Goal: Task Accomplishment & Management: Complete application form

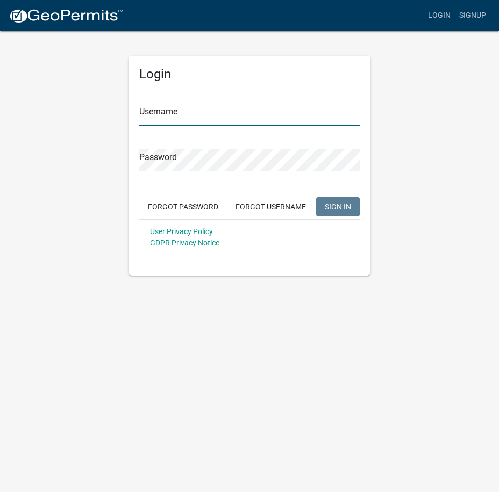
click at [206, 114] on input "Username" at bounding box center [249, 115] width 220 height 22
type input "Pemlaw"
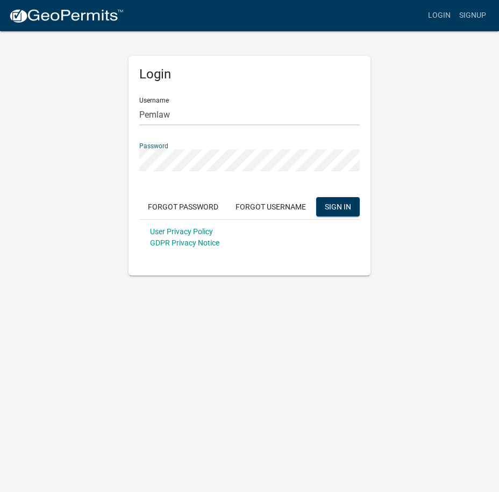
click at [316, 197] on button "SIGN IN" at bounding box center [338, 206] width 44 height 19
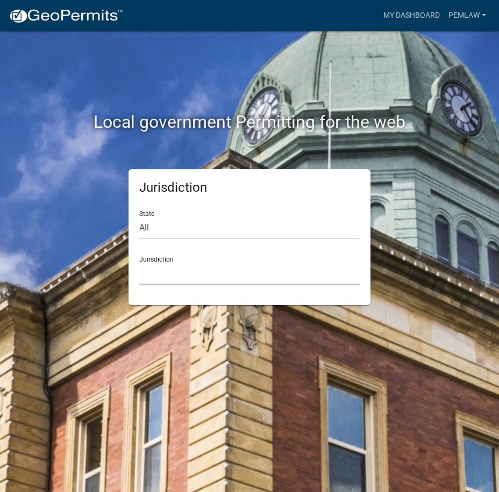
drag, startPoint x: 198, startPoint y: 267, endPoint x: 216, endPoint y: 281, distance: 22.6
click at [198, 267] on select "[GEOGRAPHIC_DATA], [US_STATE] [GEOGRAPHIC_DATA], [US_STATE][PERSON_NAME][GEOGRA…" at bounding box center [249, 274] width 220 height 22
drag, startPoint x: 88, startPoint y: 192, endPoint x: 104, endPoint y: 192, distance: 16.1
click at [88, 192] on div "Jurisdiction State All [US_STATE] [US_STATE] [US_STATE] [US_STATE] [US_STATE] […" at bounding box center [249, 237] width 387 height 136
drag, startPoint x: 181, startPoint y: 230, endPoint x: 193, endPoint y: 225, distance: 13.8
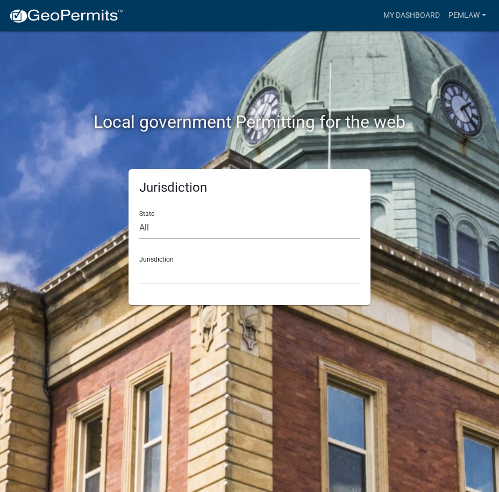
click at [181, 230] on select "All [US_STATE] [US_STATE] [US_STATE] [US_STATE] [US_STATE] [US_STATE] [US_STATE…" at bounding box center [249, 228] width 220 height 22
select select "[US_STATE]"
click at [139, 217] on select "All [US_STATE] [US_STATE] [US_STATE] [US_STATE] [US_STATE] [US_STATE] [US_STATE…" at bounding box center [249, 228] width 220 height 22
click at [198, 268] on select "[GEOGRAPHIC_DATA], [US_STATE] [GEOGRAPHIC_DATA], [US_STATE] [GEOGRAPHIC_DATA], …" at bounding box center [249, 274] width 220 height 22
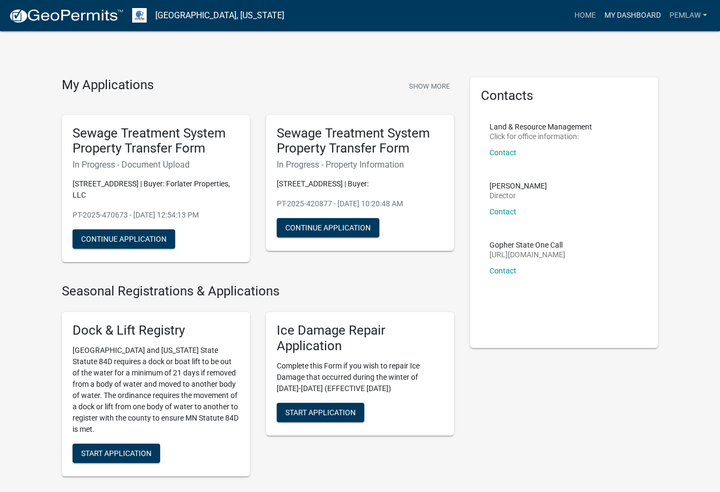
click at [498, 12] on link "My Dashboard" at bounding box center [632, 15] width 65 height 20
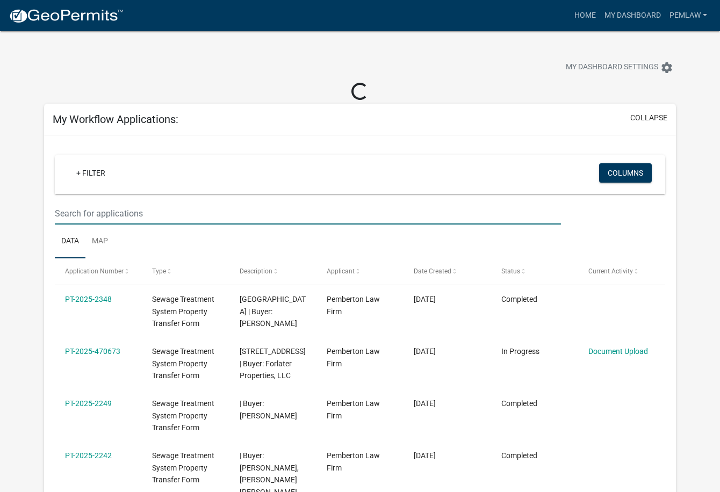
click at [186, 220] on input "text" at bounding box center [308, 214] width 506 height 22
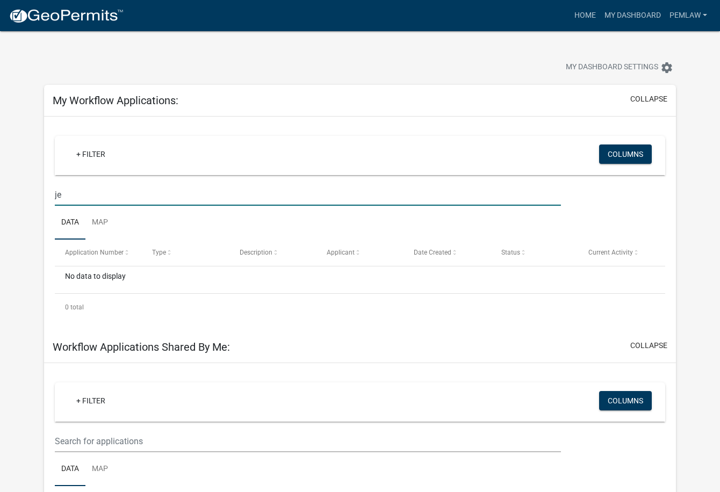
type input "j"
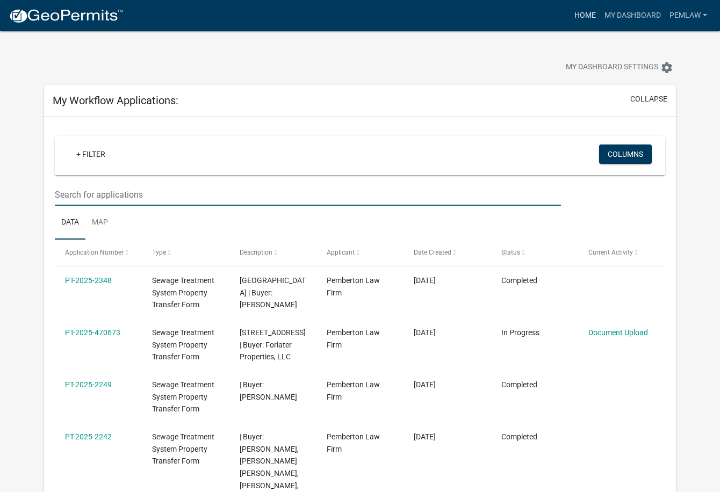
click at [498, 15] on link "Home" at bounding box center [585, 15] width 30 height 20
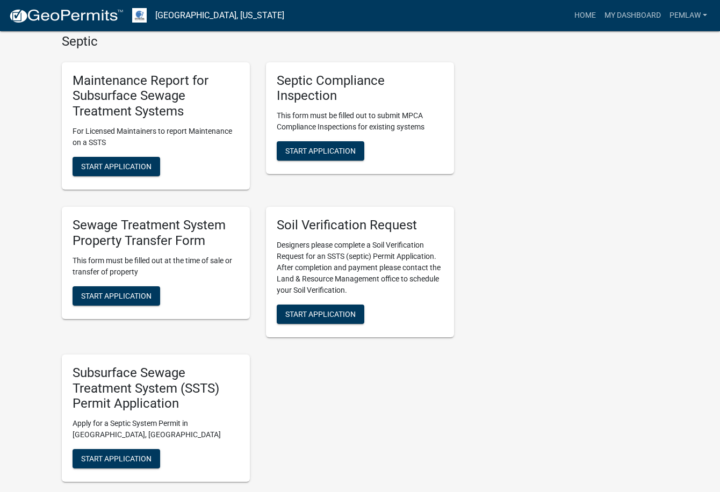
scroll to position [484, 0]
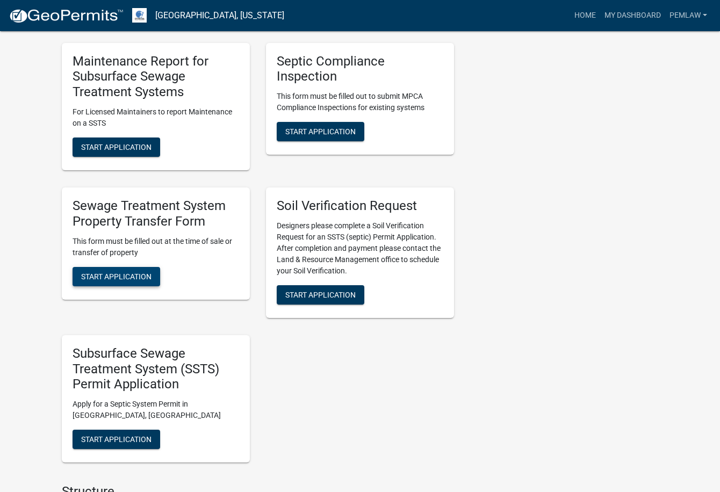
click at [114, 272] on span "Start Application" at bounding box center [116, 276] width 70 height 9
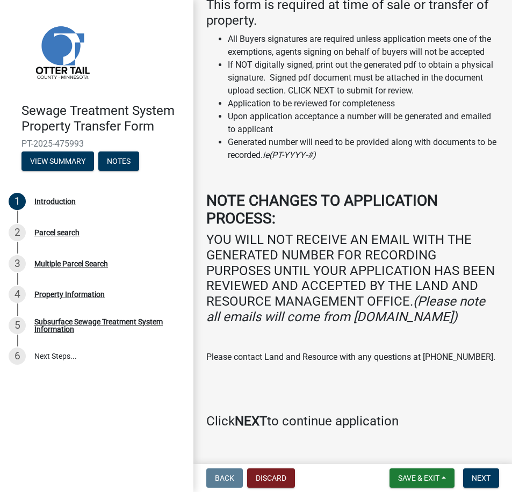
scroll to position [107, 0]
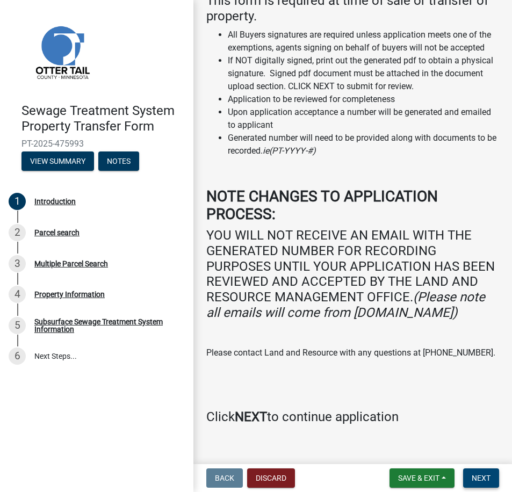
click at [475, 475] on span "Next" at bounding box center [481, 478] width 19 height 9
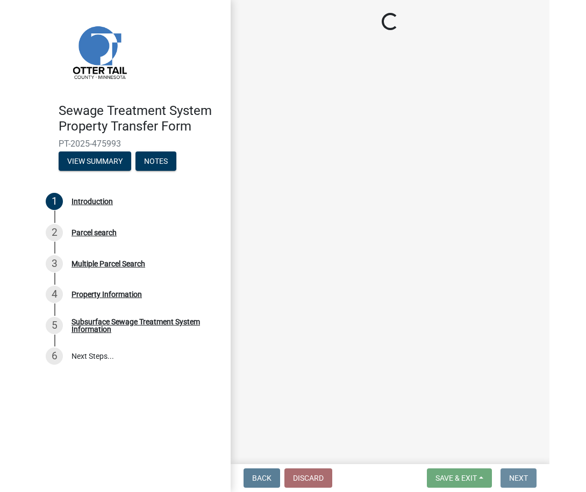
scroll to position [0, 0]
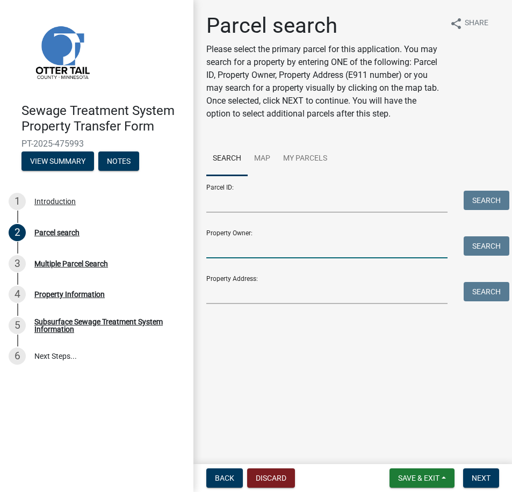
click at [318, 245] on input "Property Owner:" at bounding box center [326, 247] width 241 height 22
click at [205, 250] on div "[PERSON_NAME]" at bounding box center [326, 247] width 257 height 22
click at [207, 248] on input "[PERSON_NAME]" at bounding box center [326, 247] width 241 height 22
type input "[PERSON_NAME]"
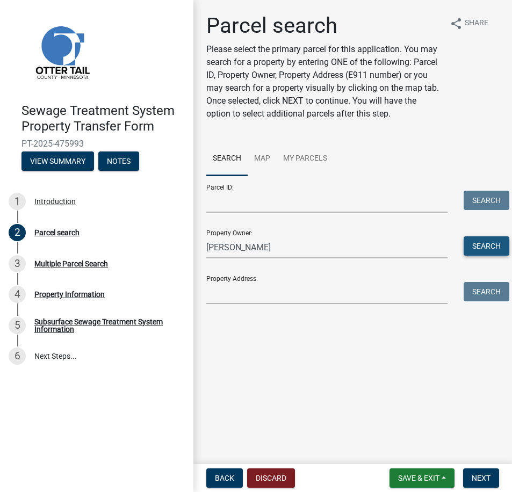
click at [480, 248] on button "Search" at bounding box center [487, 245] width 46 height 19
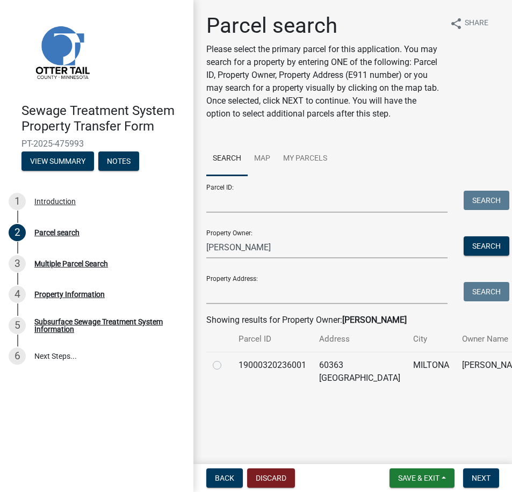
click at [226, 359] on label at bounding box center [226, 359] width 0 height 0
click at [226, 366] on input "radio" at bounding box center [229, 362] width 7 height 7
radio input "true"
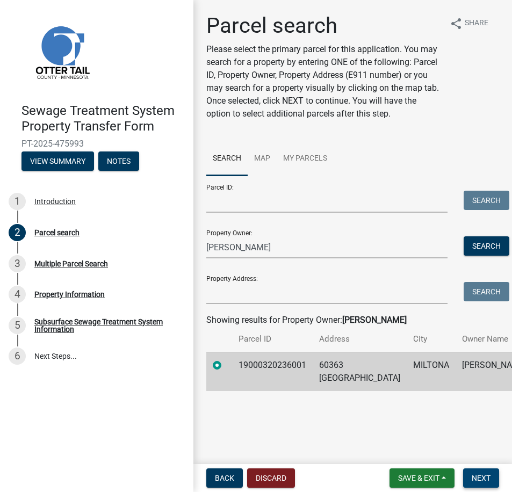
click at [490, 478] on span "Next" at bounding box center [481, 478] width 19 height 9
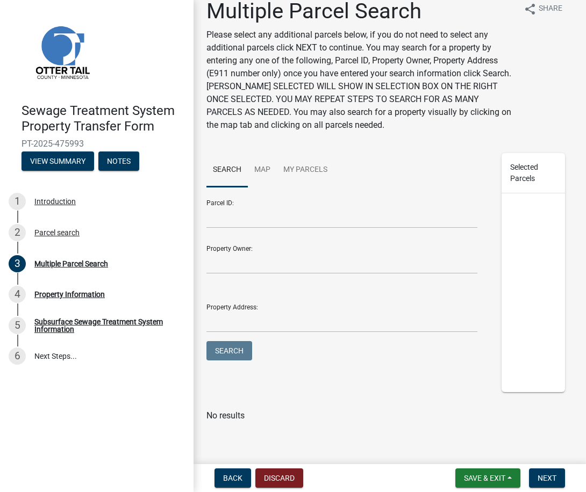
scroll to position [19, 0]
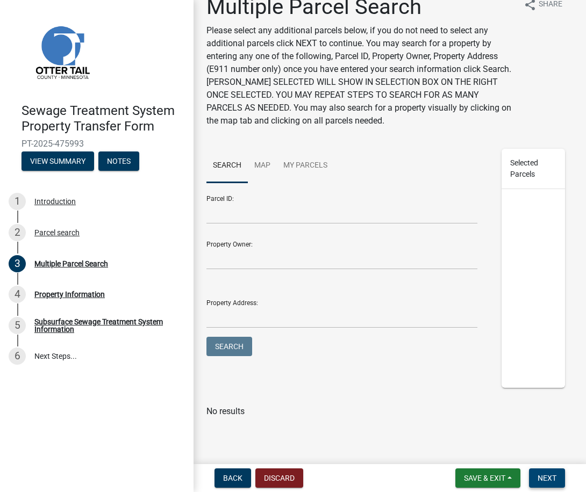
click at [498, 482] on span "Next" at bounding box center [546, 478] width 19 height 9
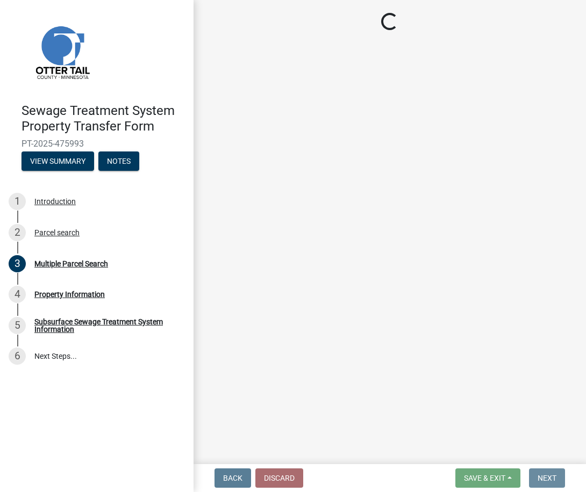
scroll to position [0, 0]
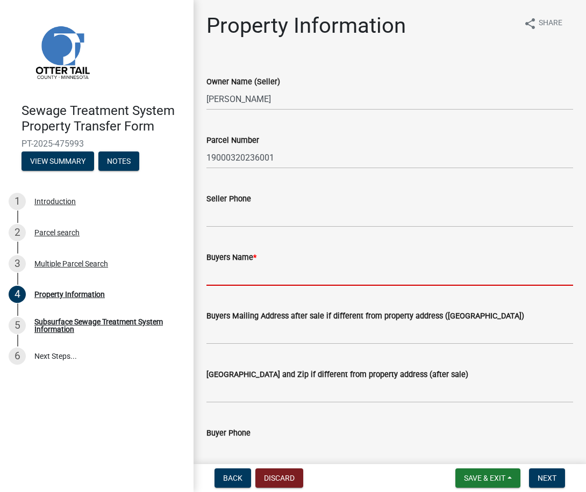
click at [357, 283] on input "Buyers Name *" at bounding box center [389, 275] width 367 height 22
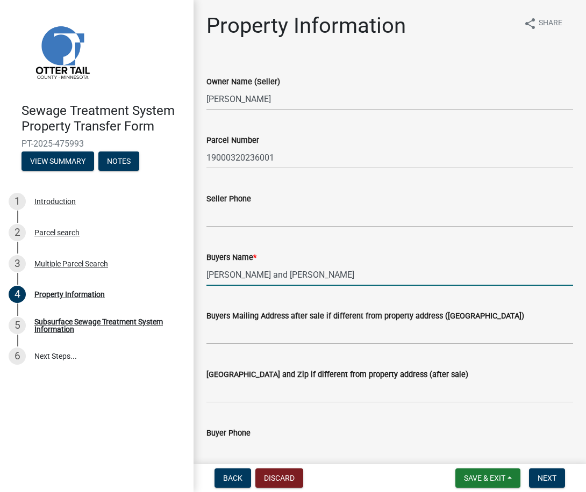
type input "[PERSON_NAME] and [PERSON_NAME]"
click at [357, 302] on div "Buyers Mailing Address after sale if different from property address ([GEOGRAPH…" at bounding box center [389, 320] width 367 height 50
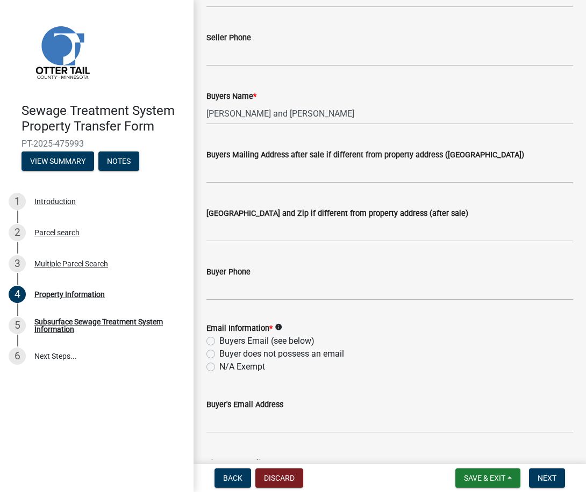
scroll to position [215, 0]
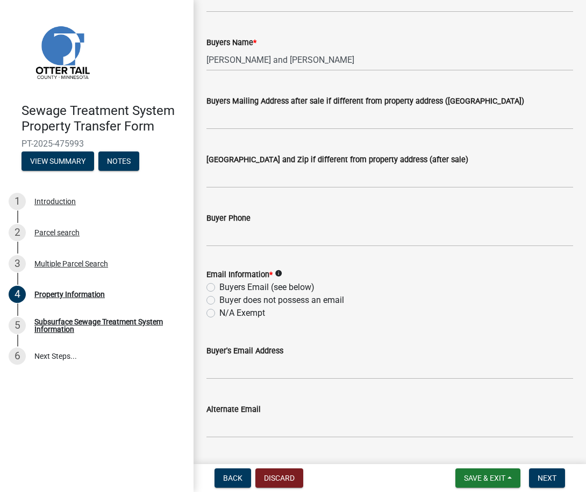
click at [219, 314] on label "N/A Exempt" at bounding box center [242, 313] width 46 height 13
click at [219, 314] on input "N/A Exempt" at bounding box center [222, 310] width 7 height 7
radio input "true"
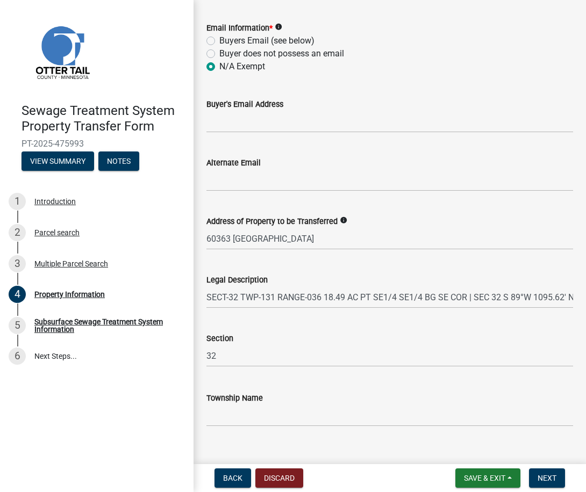
scroll to position [479, 0]
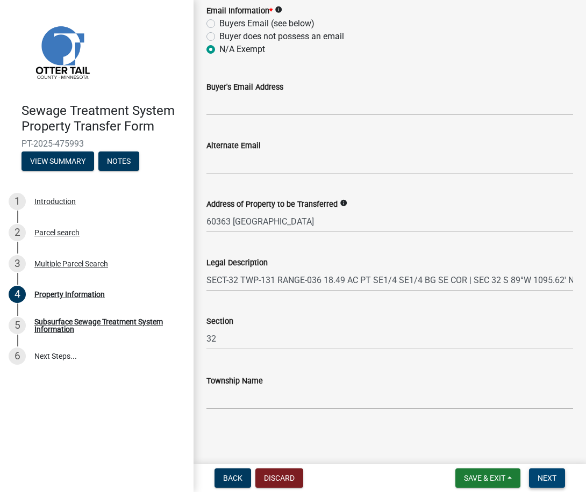
click at [498, 478] on span "Next" at bounding box center [546, 478] width 19 height 9
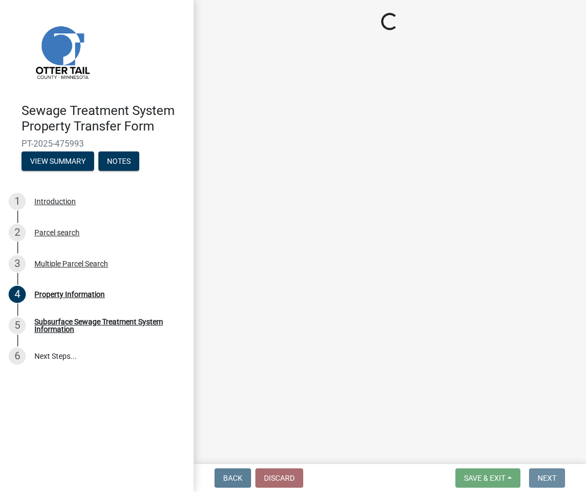
scroll to position [0, 0]
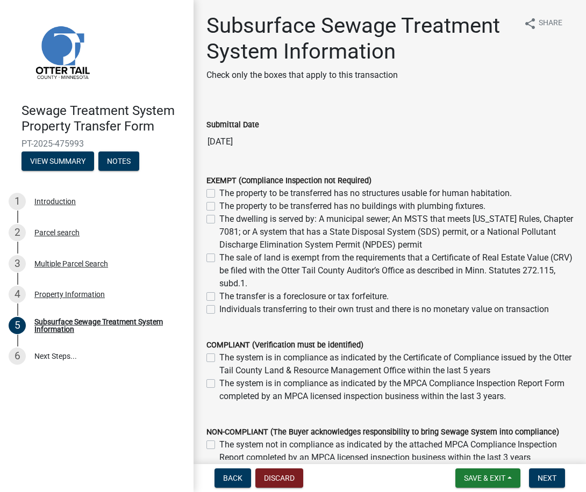
click at [219, 260] on label "The sale of land is exempt from the requirements that a Certificate of Real Est…" at bounding box center [396, 271] width 354 height 39
click at [219, 259] on input "The sale of land is exempt from the requirements that a Certificate of Real Est…" at bounding box center [222, 255] width 7 height 7
checkbox input "true"
checkbox input "false"
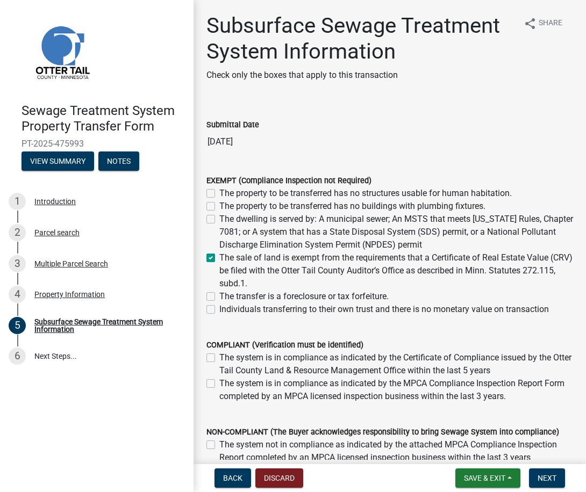
checkbox input "false"
checkbox input "true"
checkbox input "false"
click at [498, 476] on span "Next" at bounding box center [546, 478] width 19 height 9
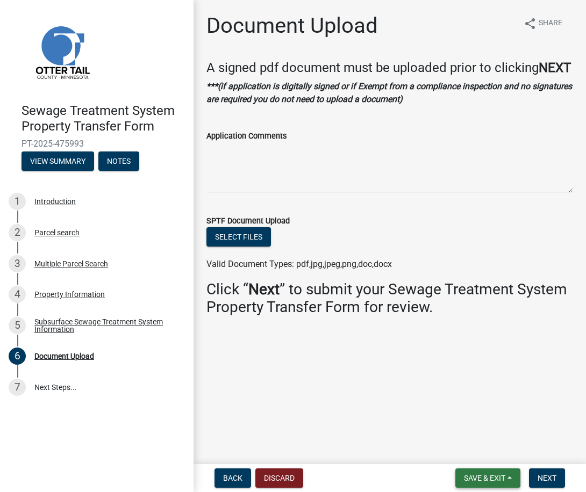
click at [490, 478] on span "Save & Exit" at bounding box center [484, 478] width 41 height 9
click at [482, 450] on button "Save & Exit" at bounding box center [477, 450] width 86 height 26
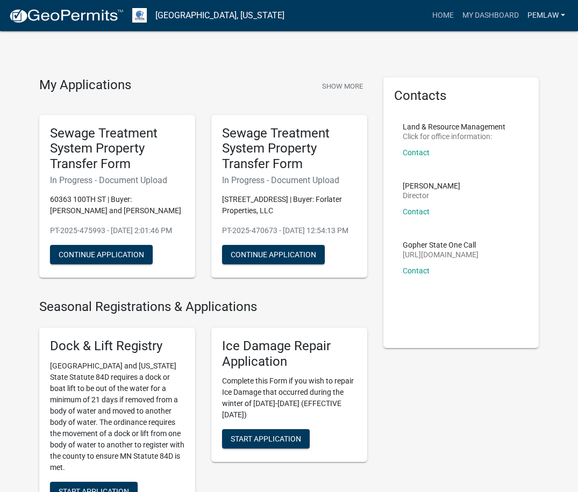
click at [498, 14] on link "Pemlaw" at bounding box center [546, 15] width 46 height 20
click at [498, 80] on link "Logout" at bounding box center [526, 79] width 86 height 26
